Goal: Navigation & Orientation: Find specific page/section

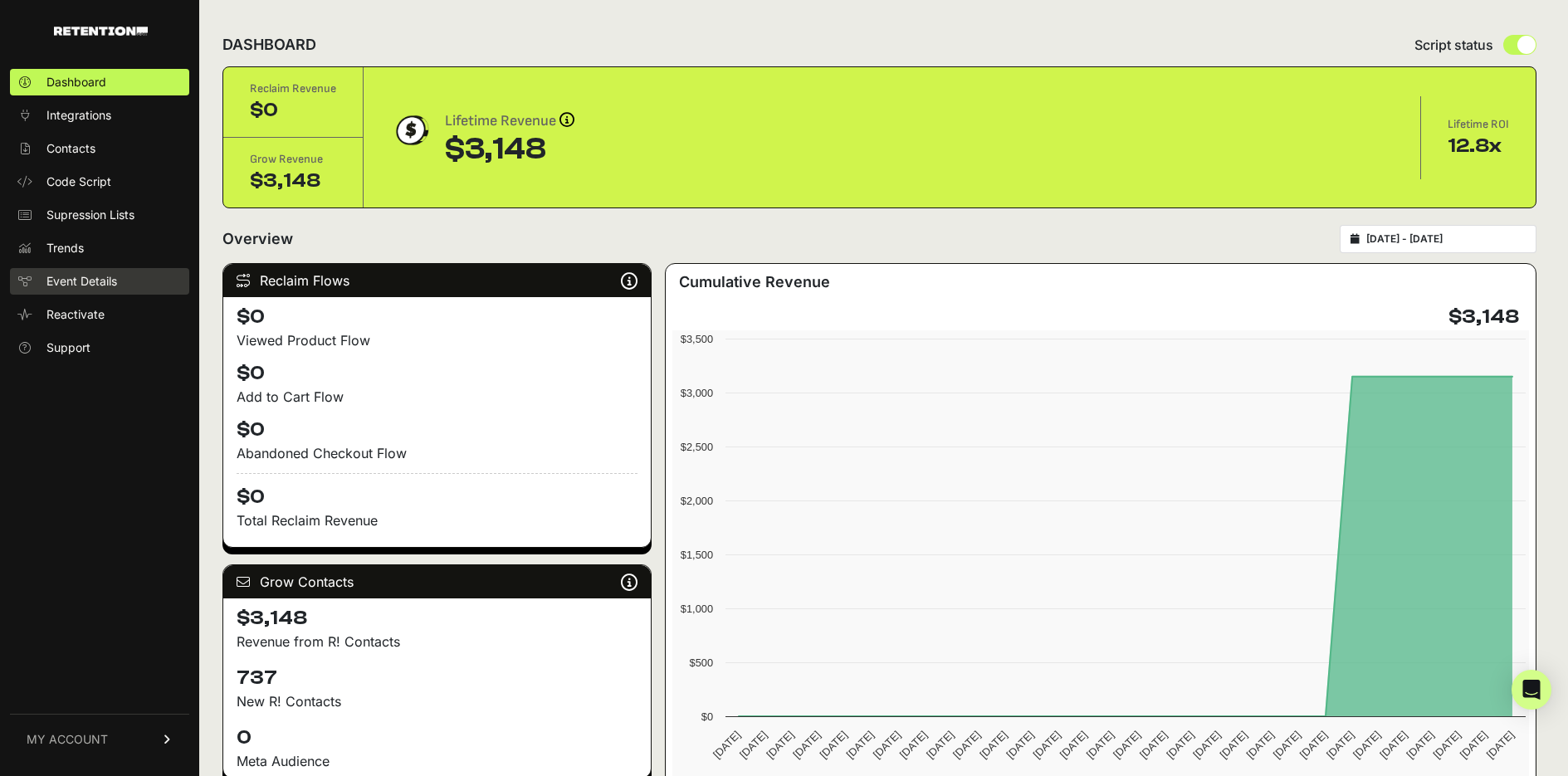
click at [97, 278] on span "Event Details" at bounding box center [82, 282] width 71 height 17
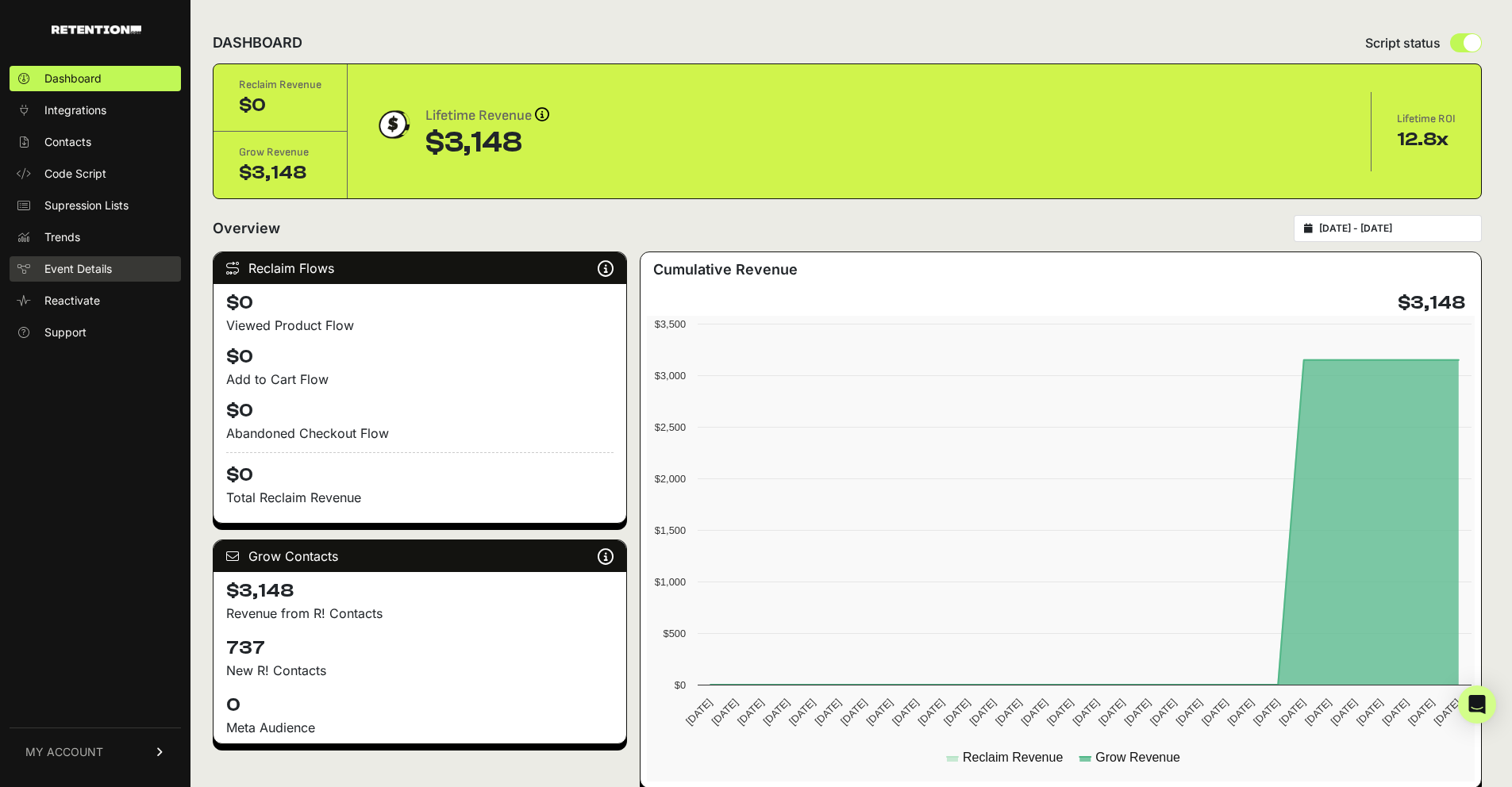
click at [112, 268] on span "Event Details" at bounding box center [78, 269] width 68 height 16
click at [96, 264] on span "Event Details" at bounding box center [78, 269] width 68 height 16
click at [97, 264] on span "Event Details" at bounding box center [78, 269] width 68 height 16
click at [81, 268] on span "Event Details" at bounding box center [78, 269] width 68 height 16
click at [103, 273] on span "Event Details" at bounding box center [78, 269] width 68 height 16
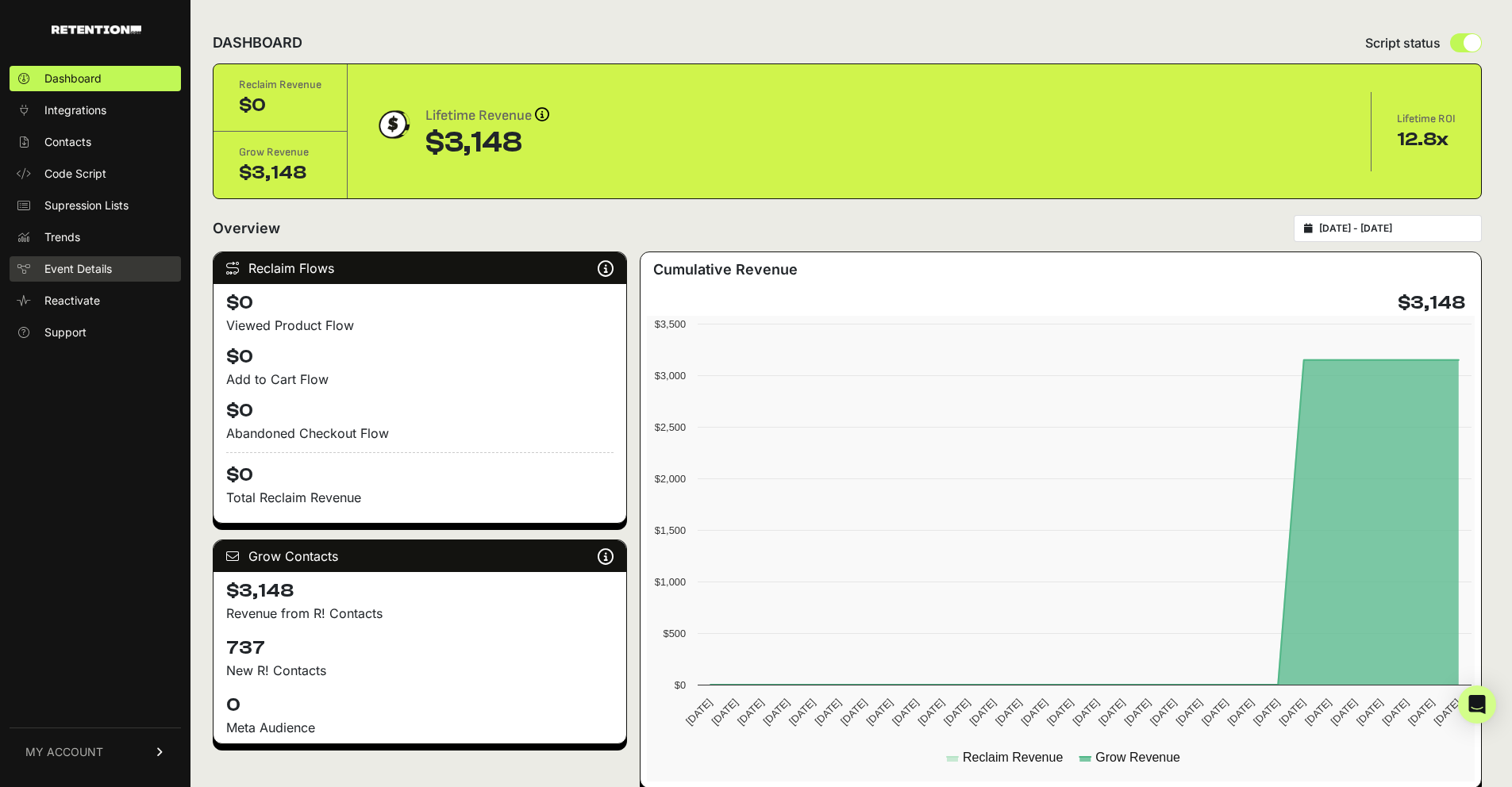
click at [103, 273] on span "Event Details" at bounding box center [78, 269] width 68 height 16
click at [82, 200] on span "Supression Lists" at bounding box center [87, 206] width 84 height 16
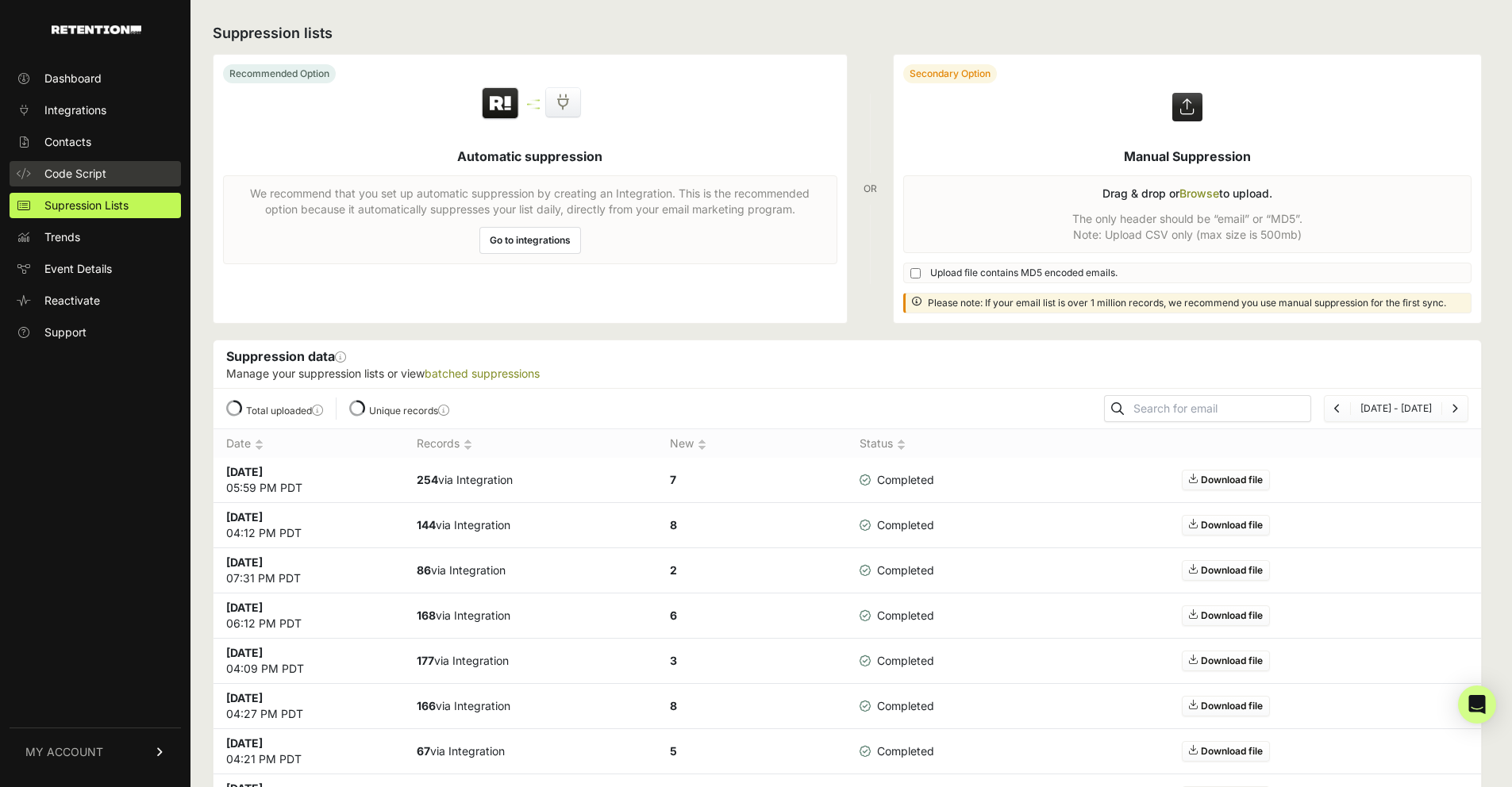
click at [95, 174] on span "Code Script" at bounding box center [76, 174] width 62 height 16
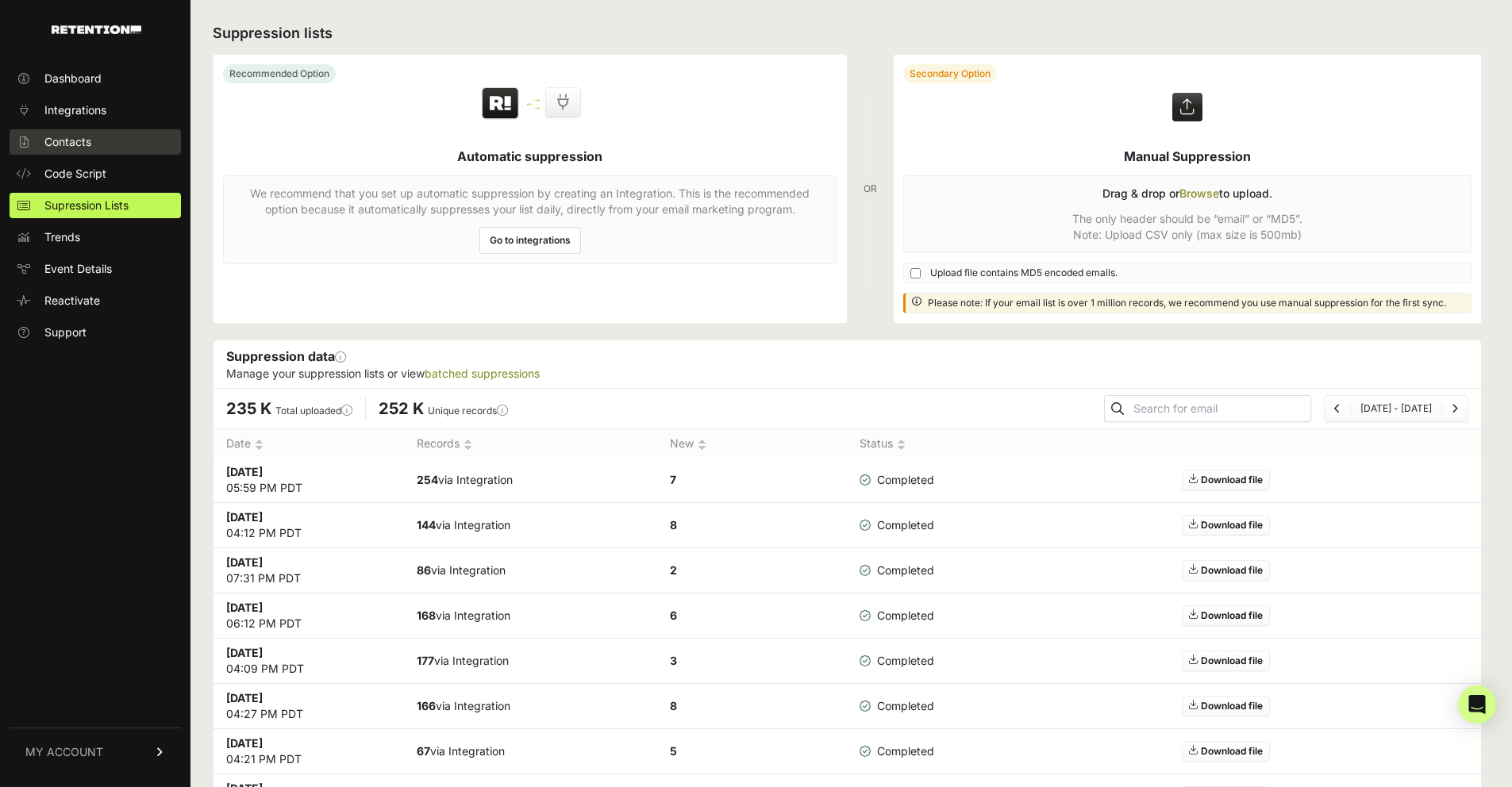
click at [77, 146] on span "Contacts" at bounding box center [68, 142] width 47 height 16
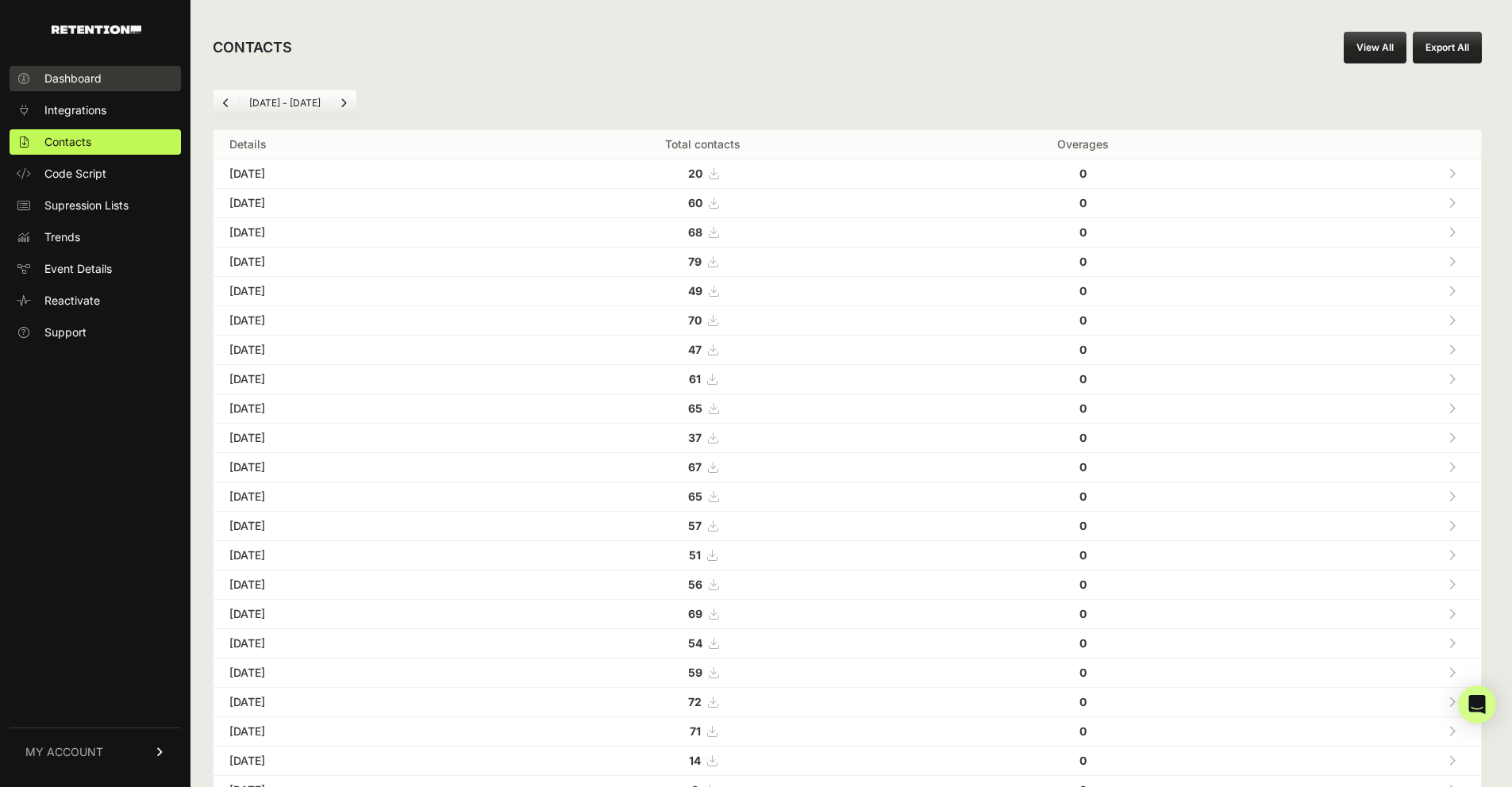
click at [84, 75] on span "Dashboard" at bounding box center [73, 79] width 57 height 16
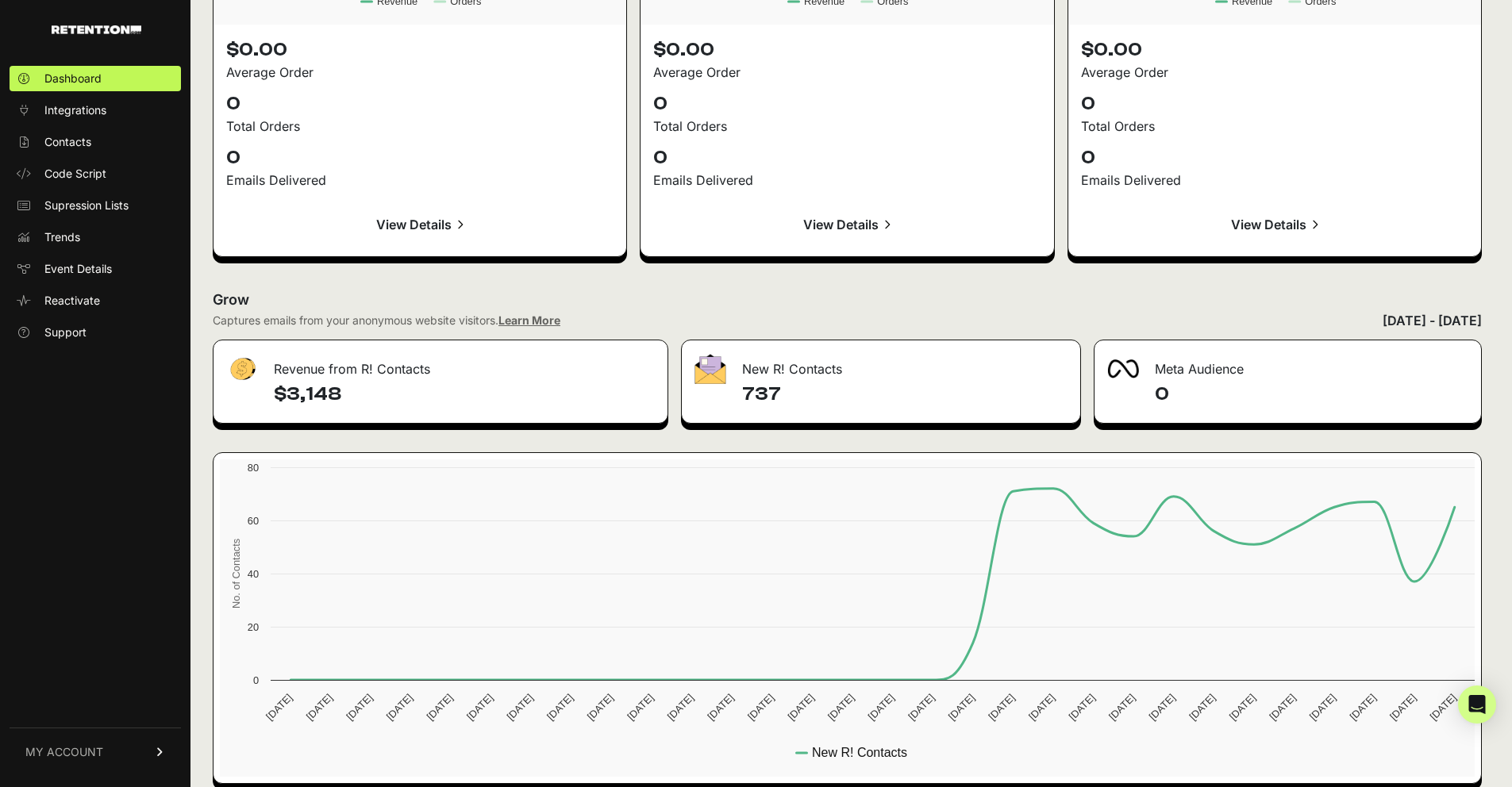
scroll to position [1679, 0]
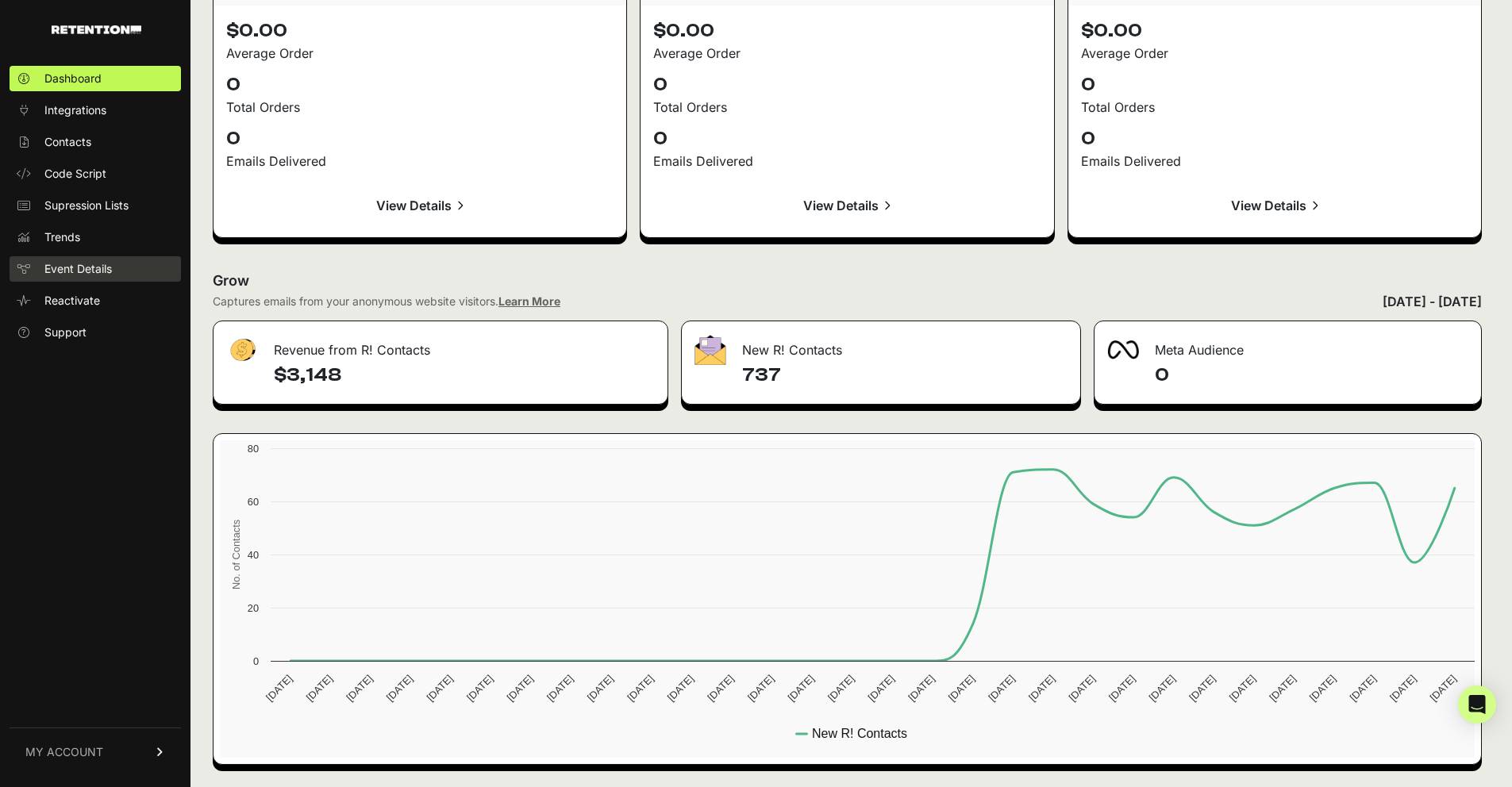
click at [91, 276] on link "Event Details" at bounding box center [95, 269] width 171 height 25
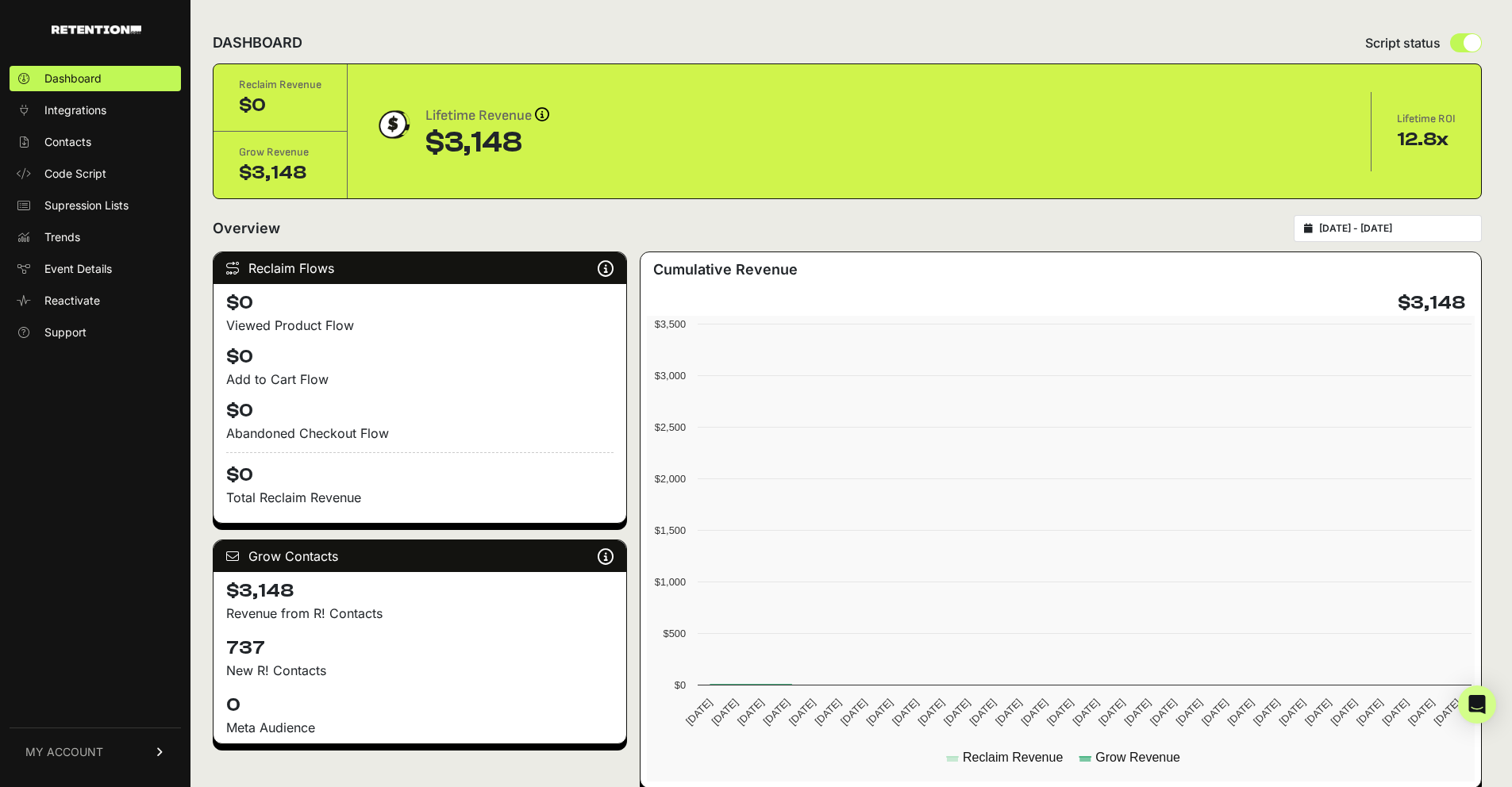
scroll to position [1679, 0]
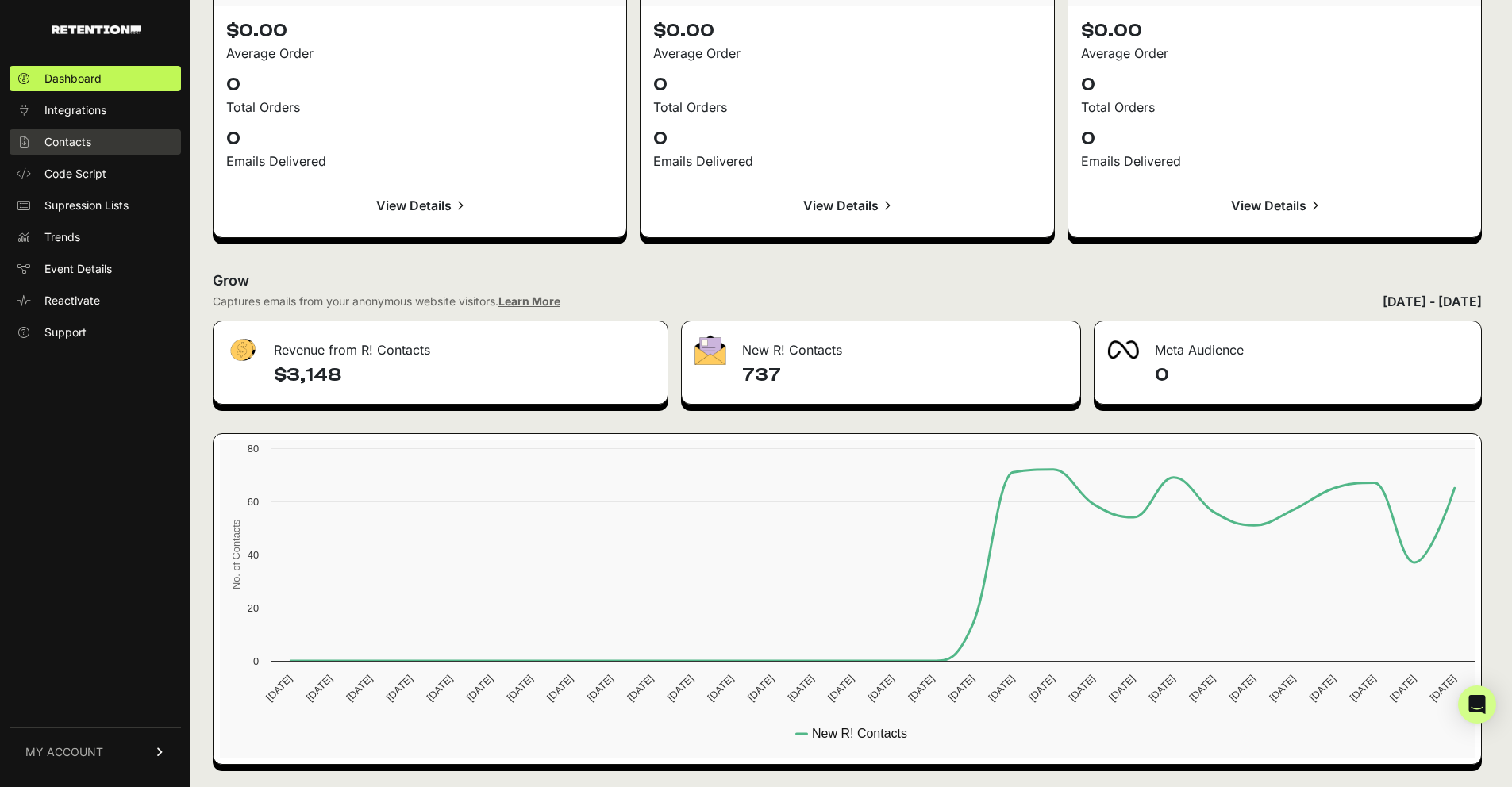
click at [88, 144] on span "Contacts" at bounding box center [68, 142] width 47 height 16
